Goal: Task Accomplishment & Management: Manage account settings

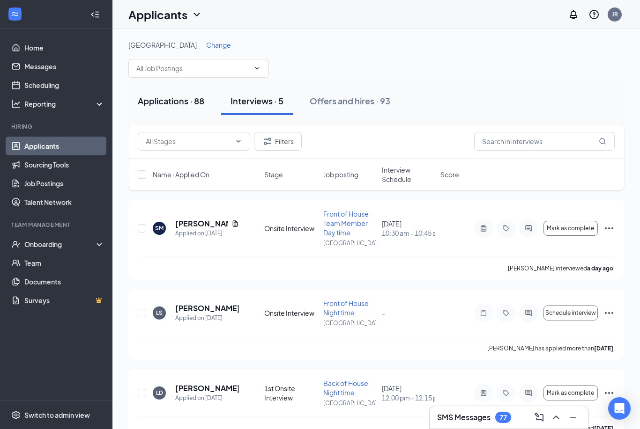
click at [175, 107] on button "Applications · 88" at bounding box center [170, 101] width 85 height 28
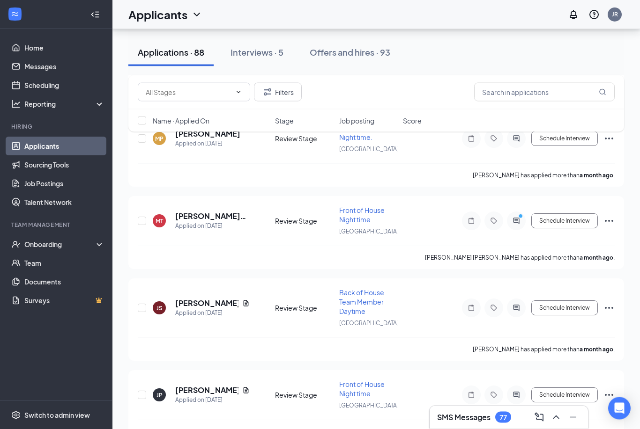
scroll to position [7202, 0]
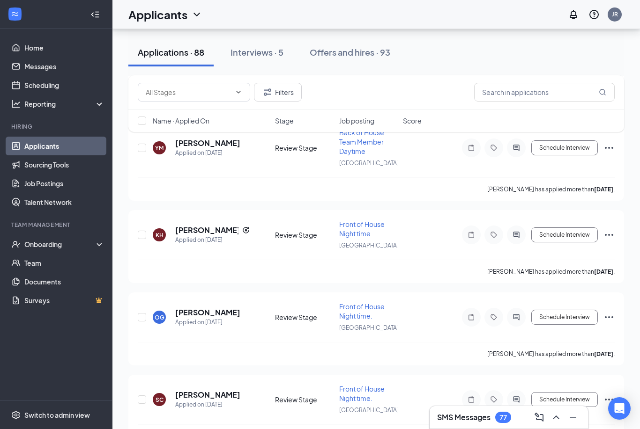
checkbox input "true"
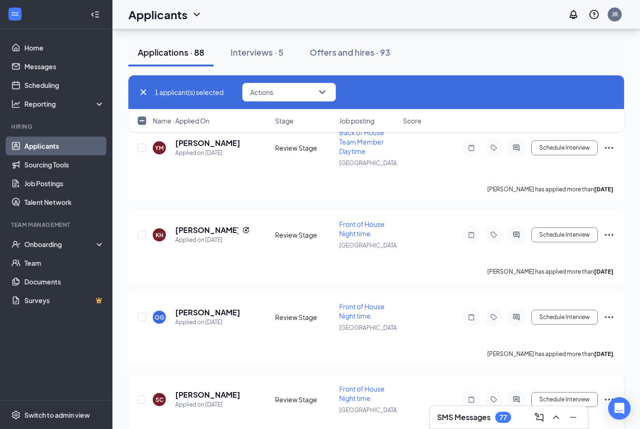
click at [140, 384] on div at bounding box center [142, 399] width 9 height 31
click at [141, 396] on input "checkbox" at bounding box center [142, 400] width 8 height 8
checkbox input "true"
click at [141, 313] on input "checkbox" at bounding box center [142, 317] width 8 height 8
checkbox input "true"
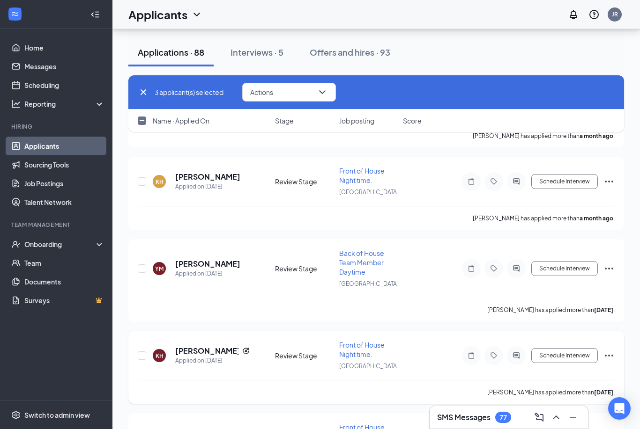
scroll to position [7078, 0]
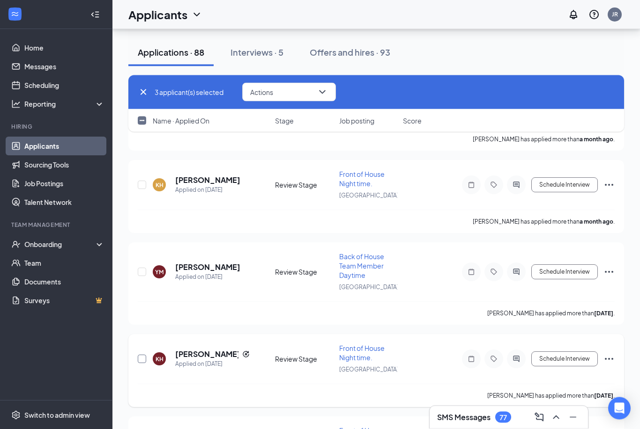
click at [142, 355] on input "checkbox" at bounding box center [142, 359] width 8 height 8
checkbox input "true"
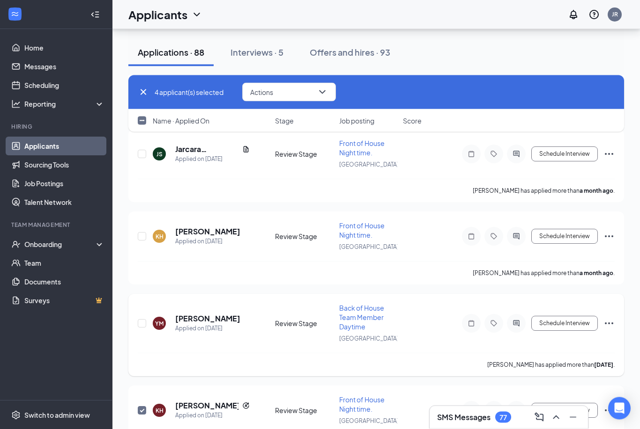
scroll to position [7012, 0]
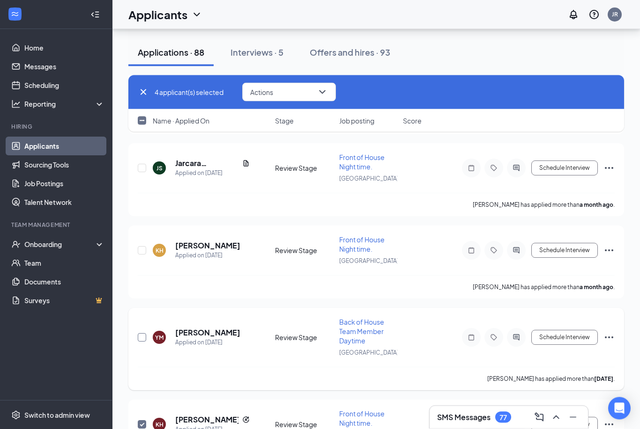
click at [141, 334] on input "checkbox" at bounding box center [142, 338] width 8 height 8
checkbox input "true"
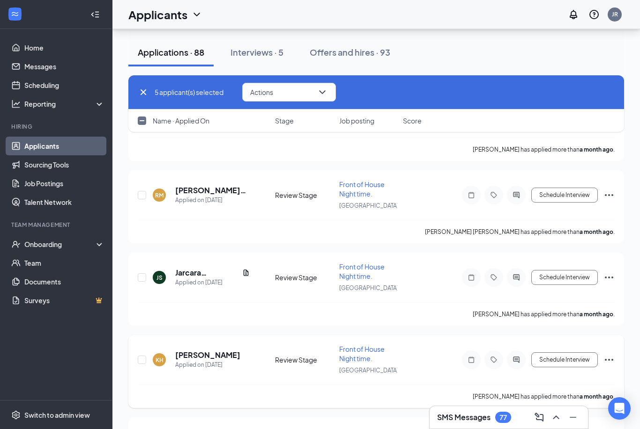
scroll to position [6903, 0]
click at [141, 356] on input "checkbox" at bounding box center [142, 360] width 8 height 8
checkbox input "true"
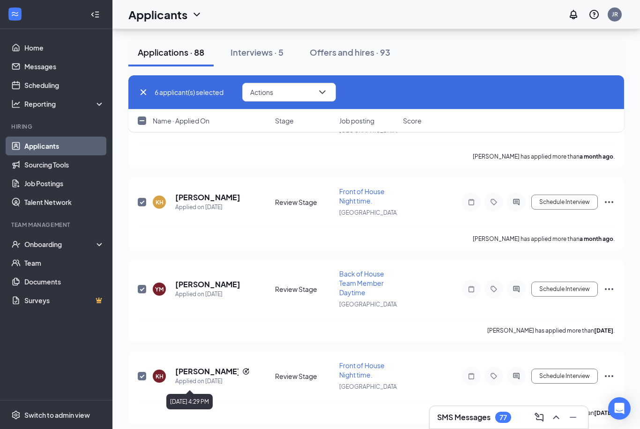
scroll to position [7055, 0]
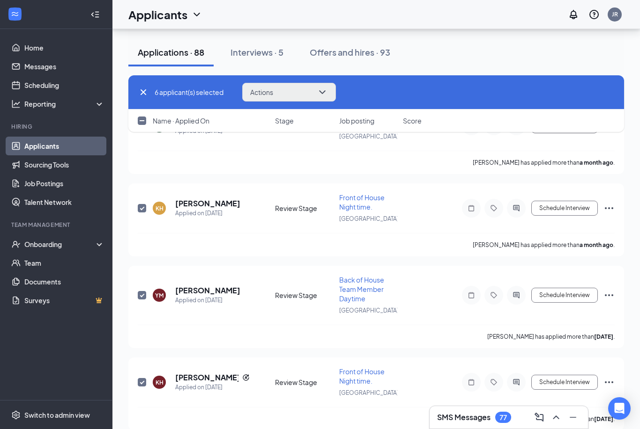
click at [293, 98] on button "Actions" at bounding box center [289, 92] width 94 height 19
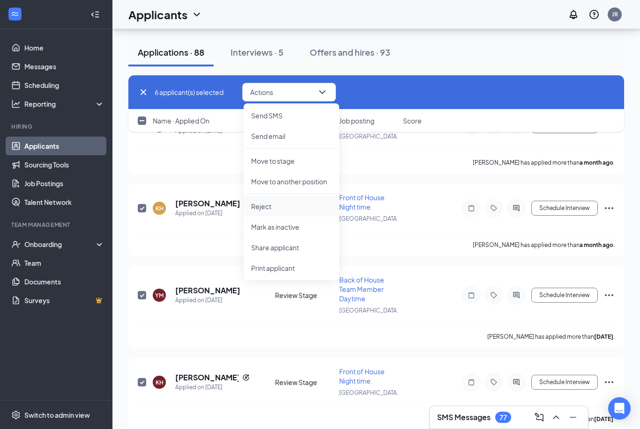
click at [270, 209] on p "Reject" at bounding box center [291, 206] width 81 height 9
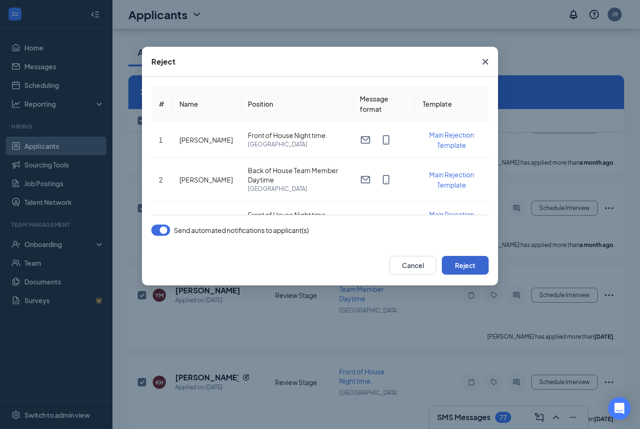
click at [466, 266] on button "Reject" at bounding box center [465, 265] width 47 height 19
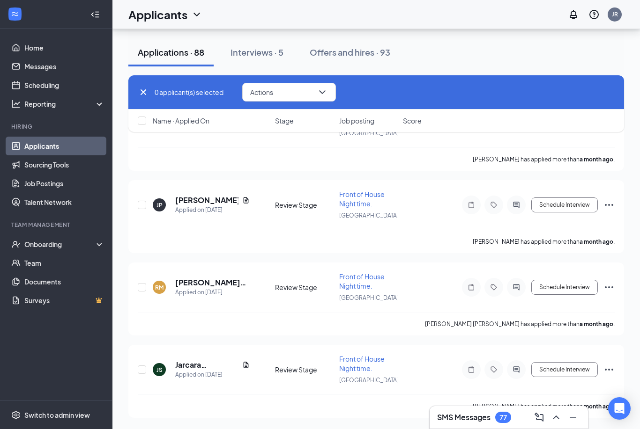
scroll to position [6734, 0]
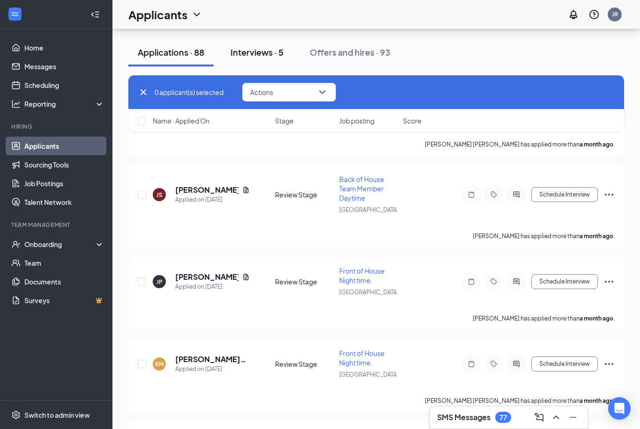
click at [258, 50] on div "Interviews · 5" at bounding box center [256, 52] width 53 height 12
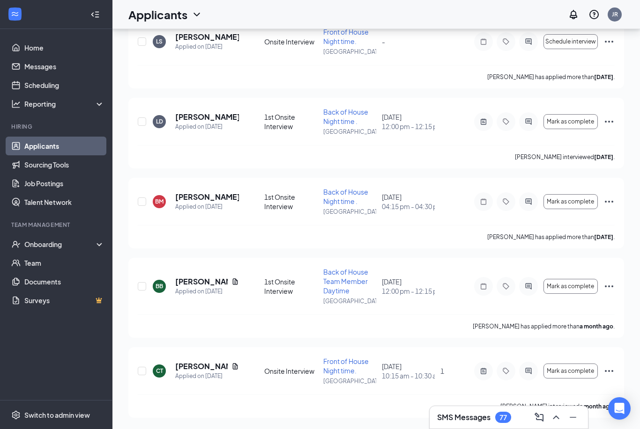
scroll to position [30, 0]
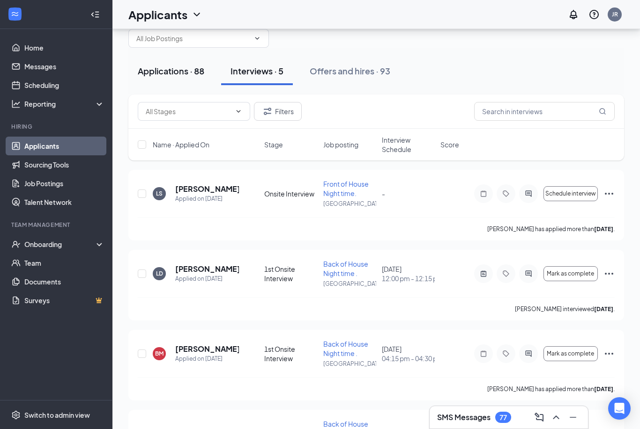
click at [159, 77] on button "Applications · 88" at bounding box center [170, 71] width 85 height 28
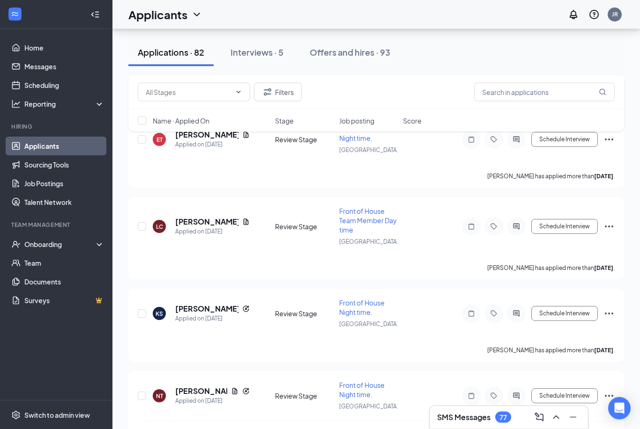
scroll to position [1846, 0]
click at [330, 50] on div "Offers and hires · 93" at bounding box center [349, 52] width 81 height 12
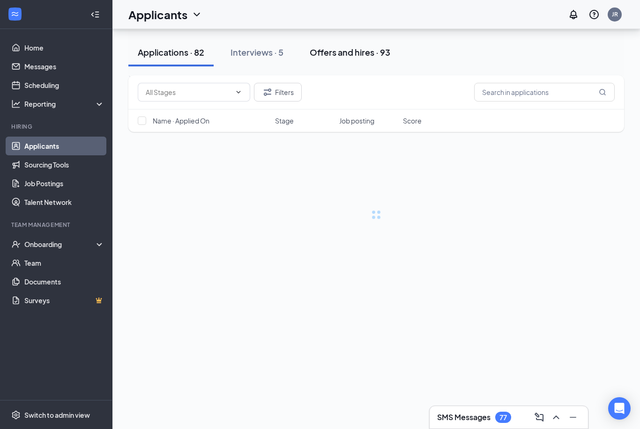
scroll to position [30, 0]
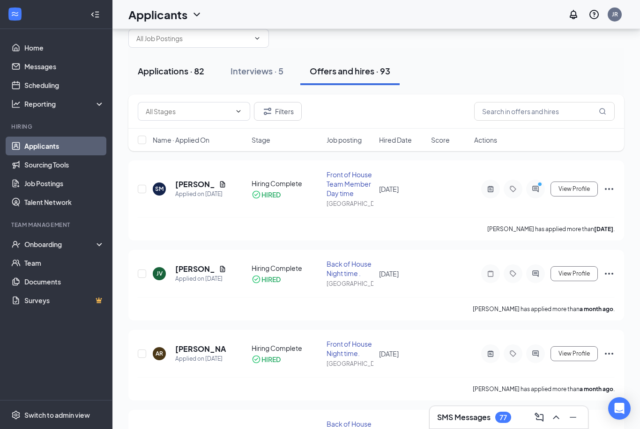
click at [172, 69] on div "Applications · 82" at bounding box center [171, 71] width 66 height 12
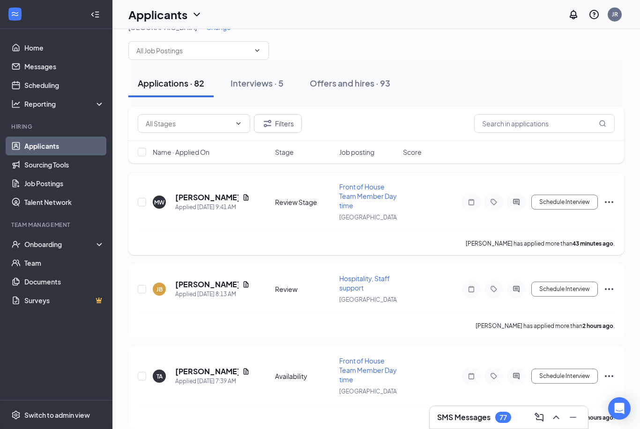
scroll to position [14, 0]
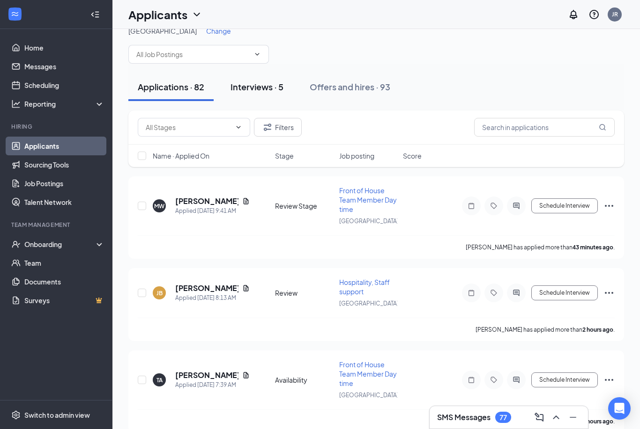
click at [261, 83] on div "Interviews · 5" at bounding box center [256, 87] width 53 height 12
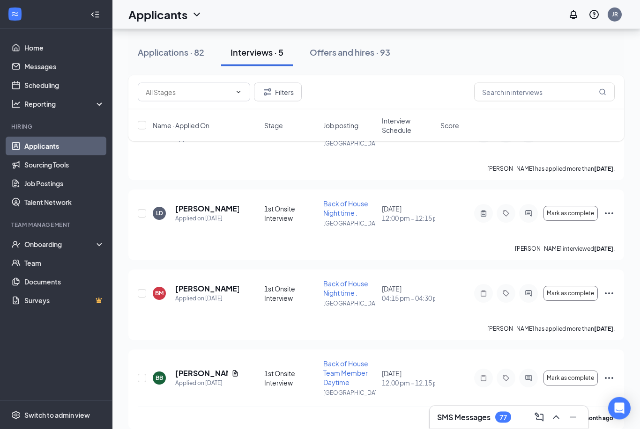
scroll to position [90, 0]
drag, startPoint x: 354, startPoint y: 58, endPoint x: 354, endPoint y: 33, distance: 25.3
click at [354, 58] on button "Offers and hires · 93" at bounding box center [349, 52] width 99 height 28
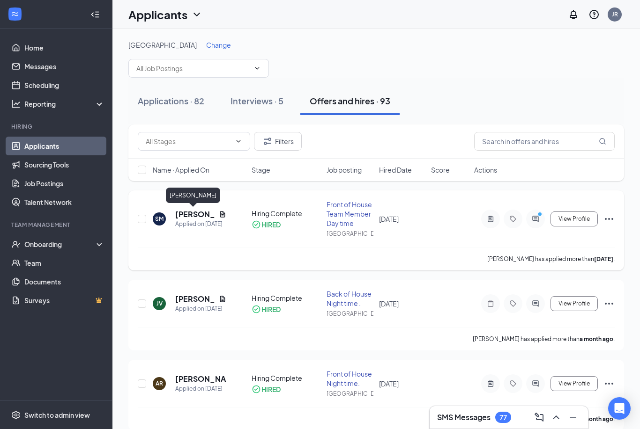
click at [204, 212] on h5 "[PERSON_NAME]" at bounding box center [195, 214] width 40 height 10
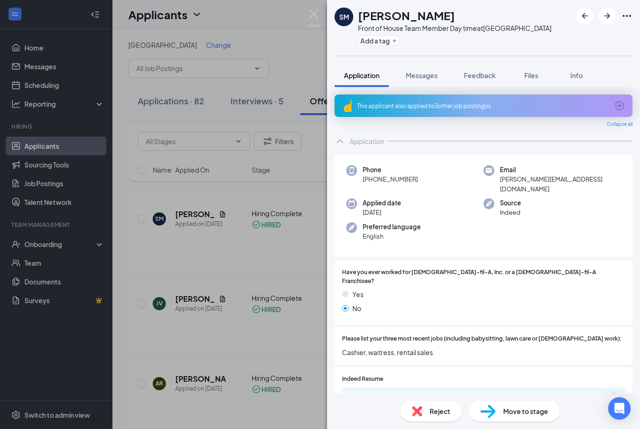
click at [68, 245] on div "SM Stephanie Martinez Front of House Team Member Day time at Gainesville West A…" at bounding box center [320, 214] width 640 height 429
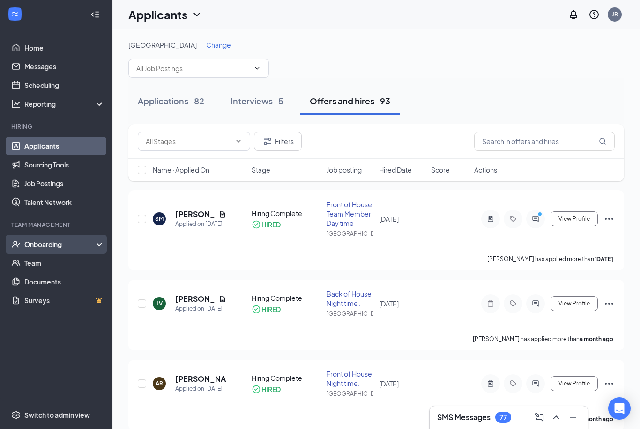
click at [50, 247] on div "Onboarding" at bounding box center [60, 244] width 72 height 9
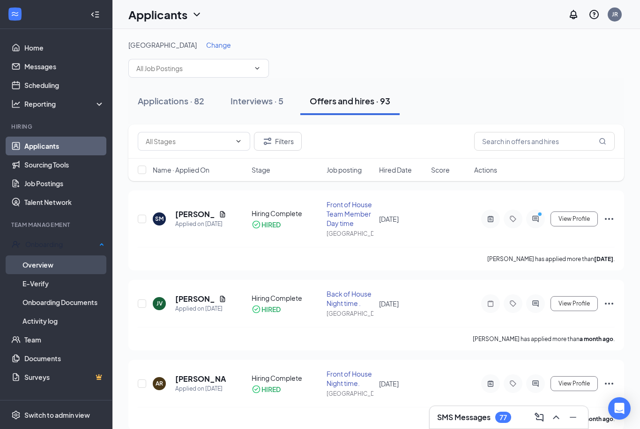
click at [47, 261] on link "Overview" at bounding box center [63, 265] width 82 height 19
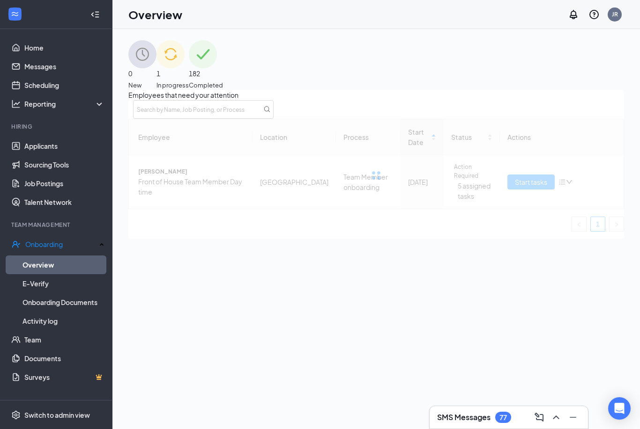
click at [189, 76] on div "1 In progress" at bounding box center [172, 65] width 32 height 50
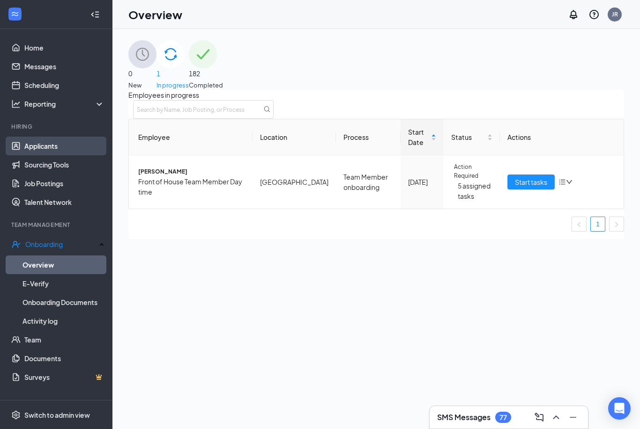
click at [56, 145] on link "Applicants" at bounding box center [64, 146] width 80 height 19
